Goal: Task Accomplishment & Management: Manage account settings

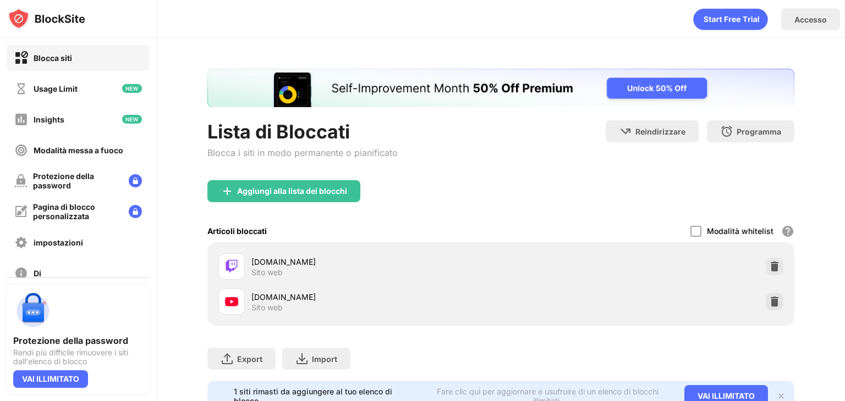
click at [769, 264] on img at bounding box center [774, 266] width 11 height 11
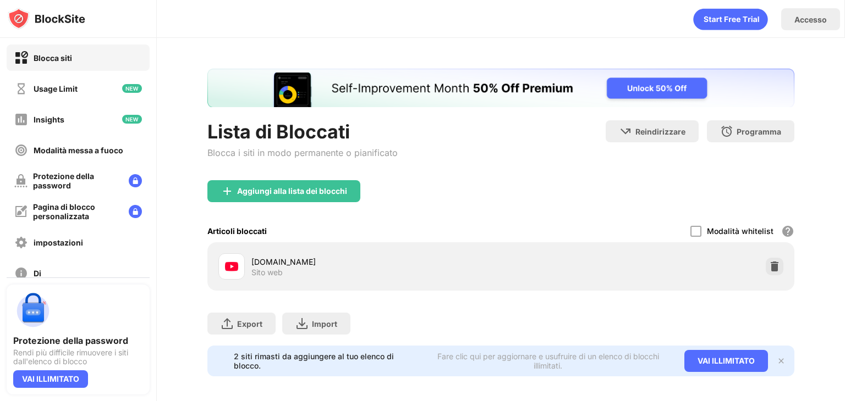
click at [765, 274] on div at bounding box center [774, 267] width 18 height 18
